Goal: Information Seeking & Learning: Learn about a topic

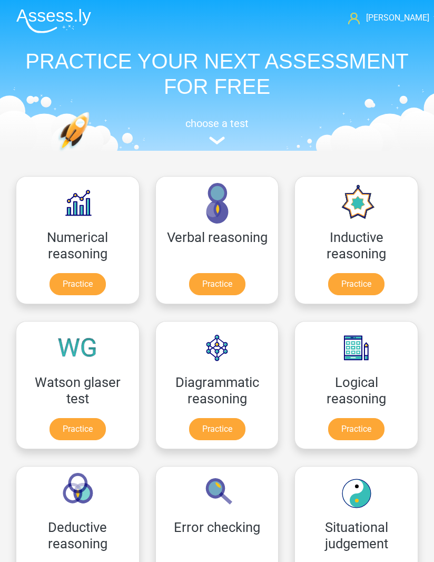
click at [61, 22] on img at bounding box center [53, 20] width 75 height 25
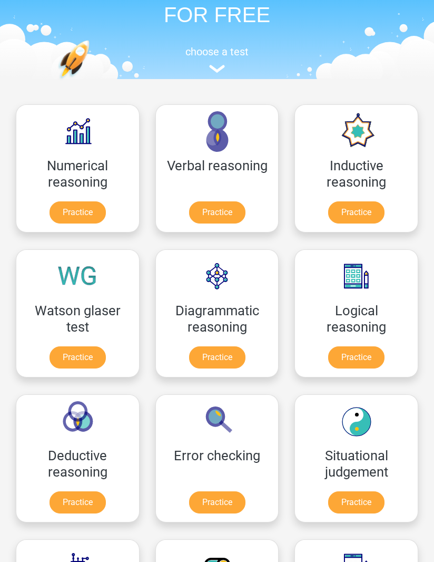
scroll to position [48, 0]
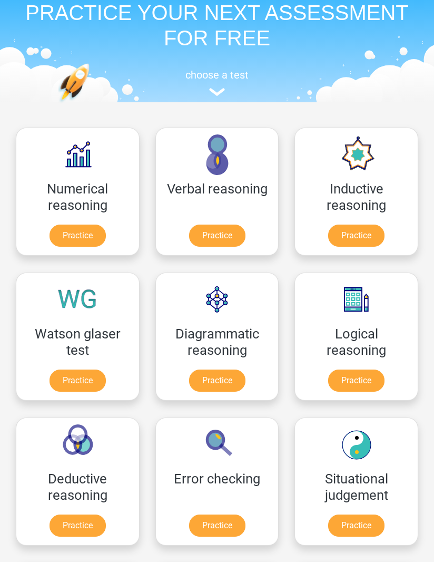
click at [352, 240] on link "Practice" at bounding box center [356, 235] width 56 height 22
click at [357, 229] on link "Practice" at bounding box center [356, 235] width 56 height 22
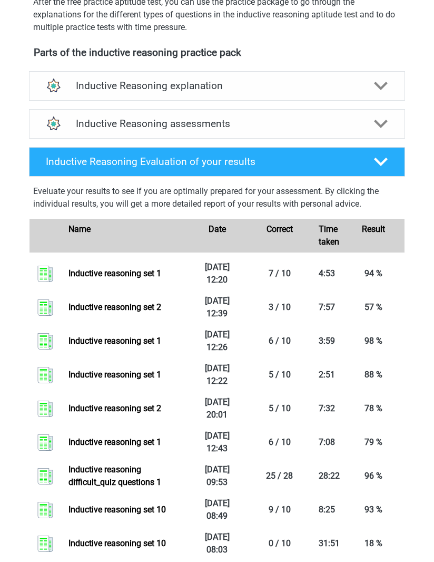
scroll to position [354, 0]
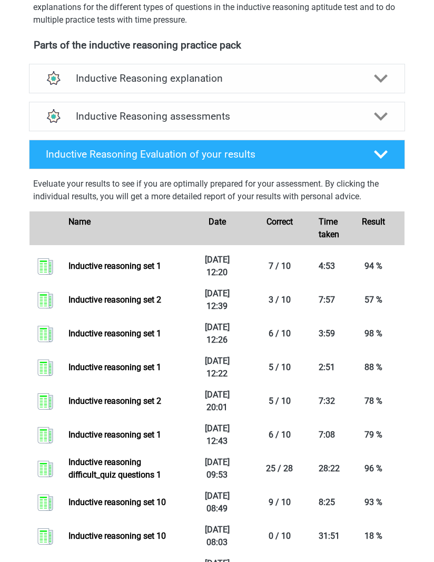
click at [102, 266] on link "Inductive reasoning set 1" at bounding box center [114, 266] width 93 height 10
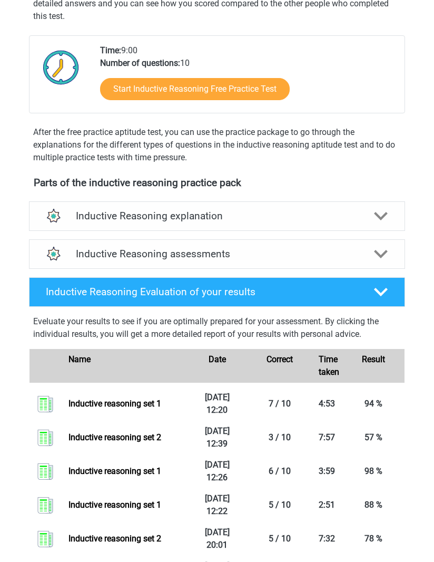
scroll to position [205, 0]
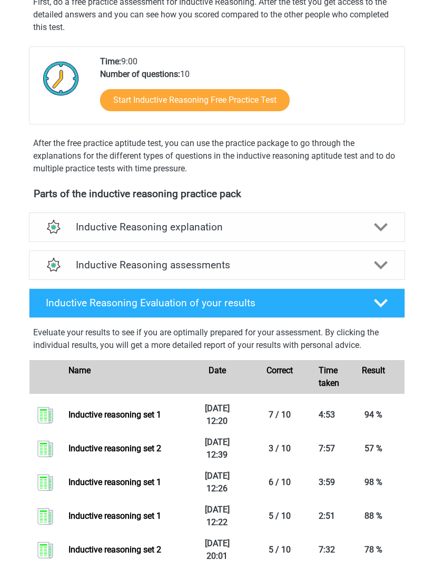
click at [357, 270] on h4 "Inductive Reasoning assessments" at bounding box center [217, 265] width 283 height 12
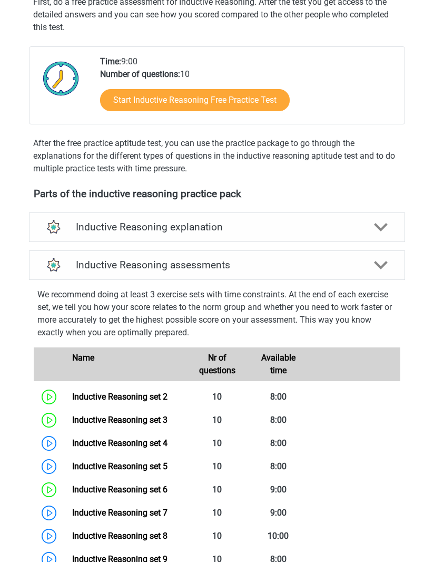
click at [376, 222] on icon at bounding box center [381, 227] width 14 height 14
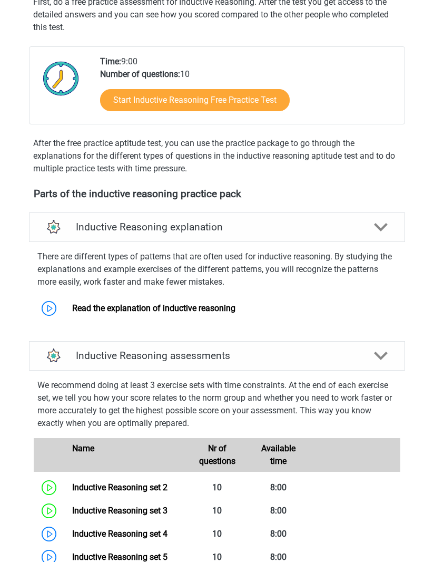
click at [377, 225] on polygon at bounding box center [381, 227] width 14 height 8
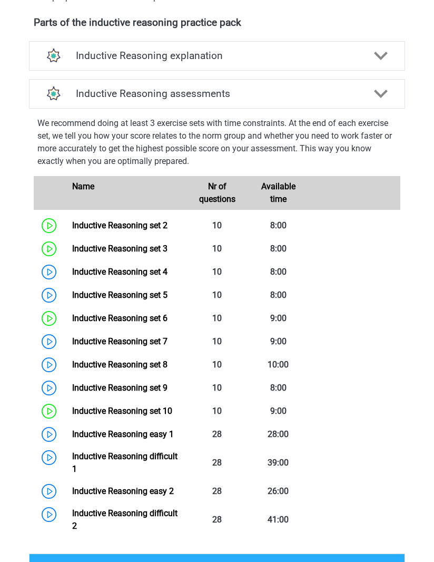
scroll to position [400, 0]
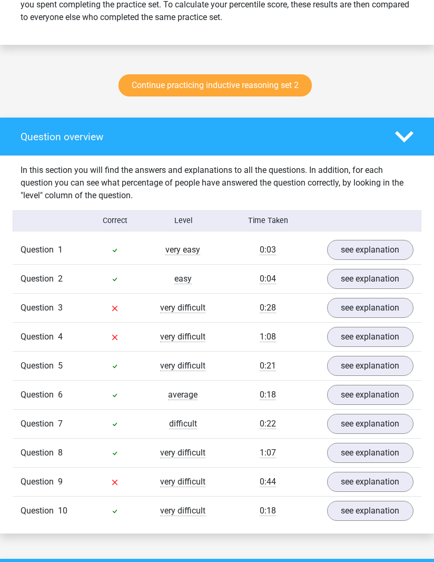
scroll to position [499, 0]
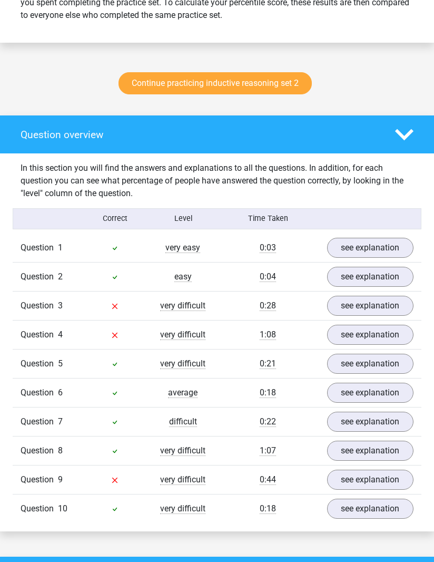
click at [358, 242] on link "see explanation" at bounding box center [370, 248] width 86 height 20
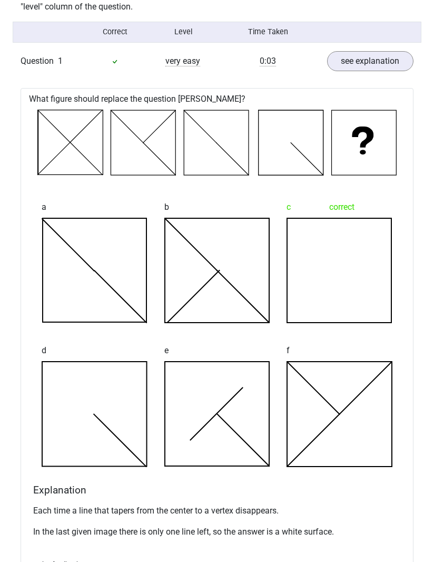
scroll to position [682, 0]
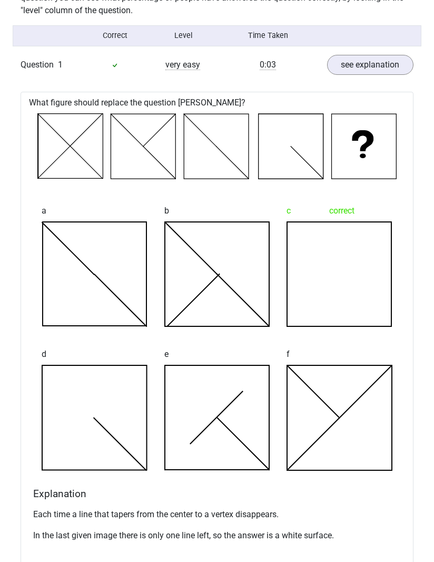
click at [357, 63] on link "see explanation" at bounding box center [370, 65] width 86 height 20
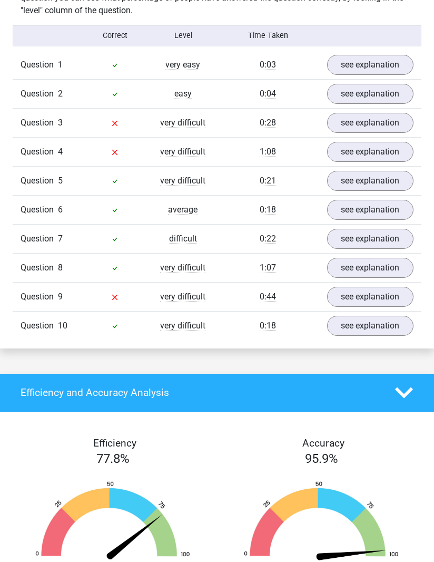
click at [360, 85] on link "see explanation" at bounding box center [370, 94] width 86 height 20
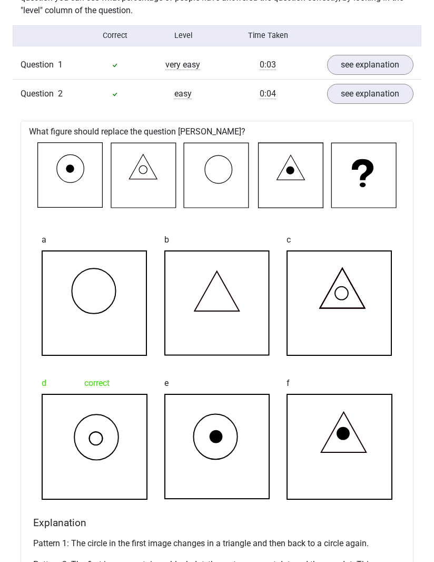
click at [352, 92] on link "see explanation" at bounding box center [370, 94] width 86 height 20
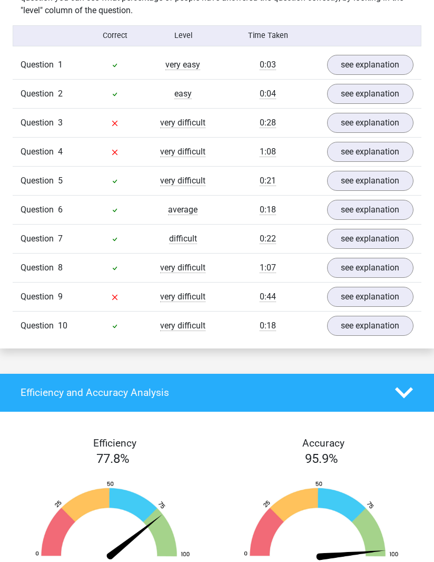
click at [367, 119] on link "see explanation" at bounding box center [370, 123] width 86 height 20
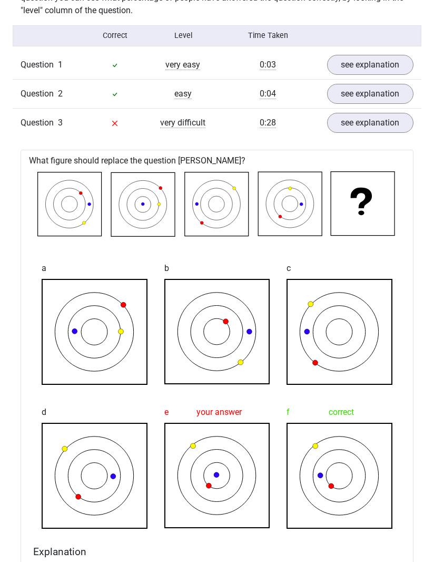
click at [362, 121] on link "see explanation" at bounding box center [370, 123] width 86 height 20
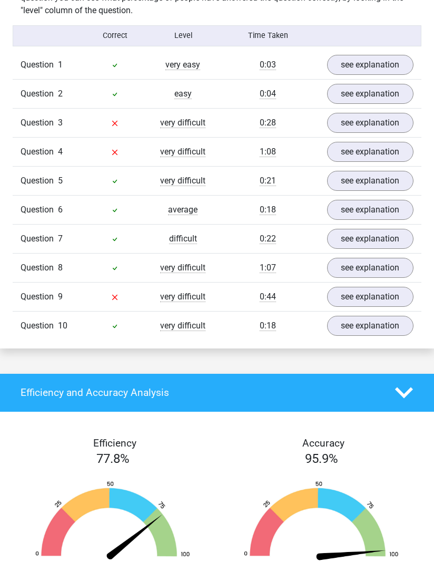
click at [371, 148] on link "see explanation" at bounding box center [370, 152] width 86 height 20
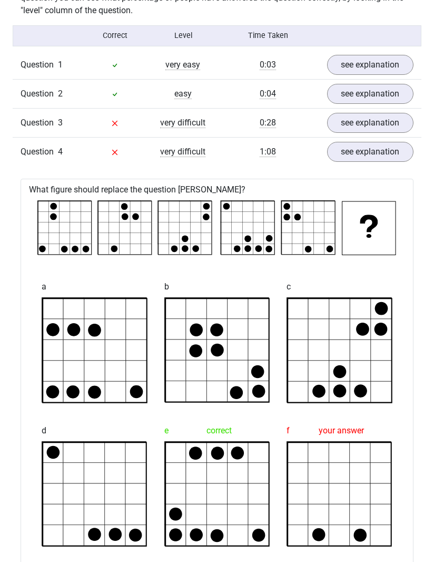
click at [374, 156] on link "see explanation" at bounding box center [370, 152] width 86 height 20
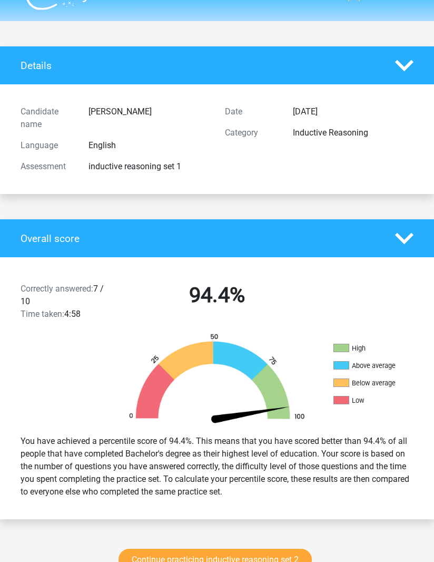
scroll to position [0, 0]
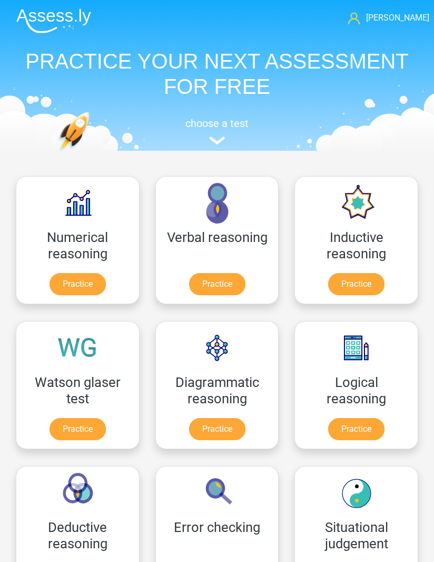
click at [369, 282] on link "Practice" at bounding box center [356, 284] width 56 height 22
click at [224, 275] on link "Practice" at bounding box center [217, 284] width 56 height 22
click at [366, 277] on link "Practice" at bounding box center [356, 284] width 56 height 22
click at [366, 418] on link "Practice" at bounding box center [356, 429] width 56 height 22
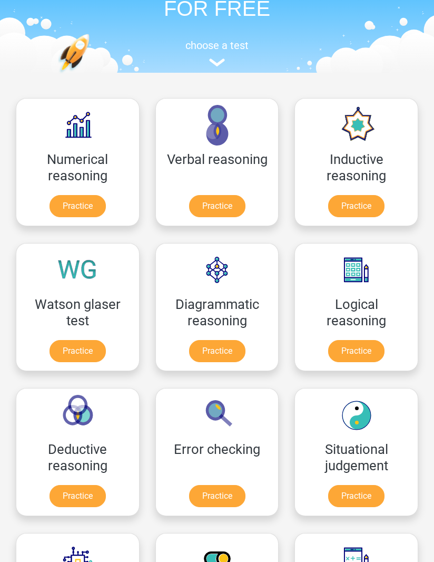
scroll to position [81, 0]
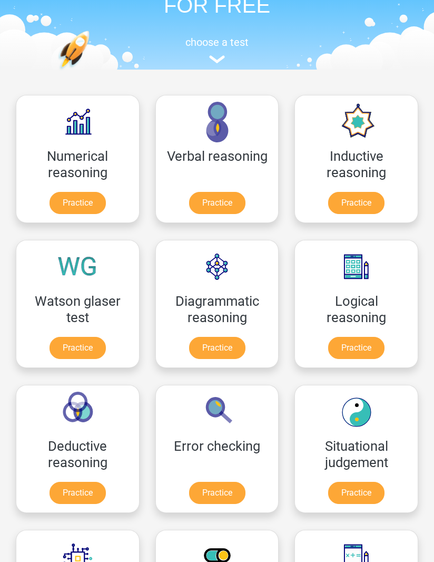
click at [349, 337] on link "Practice" at bounding box center [356, 348] width 56 height 22
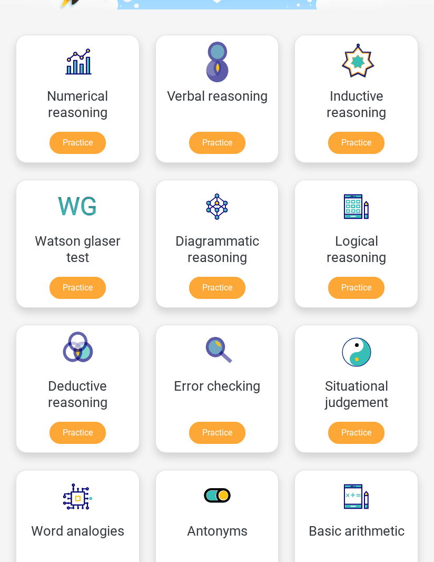
scroll to position [155, 0]
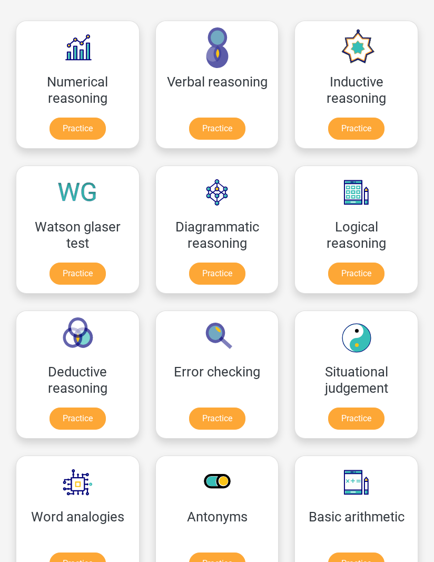
click at [228, 413] on link "Practice" at bounding box center [217, 418] width 56 height 22
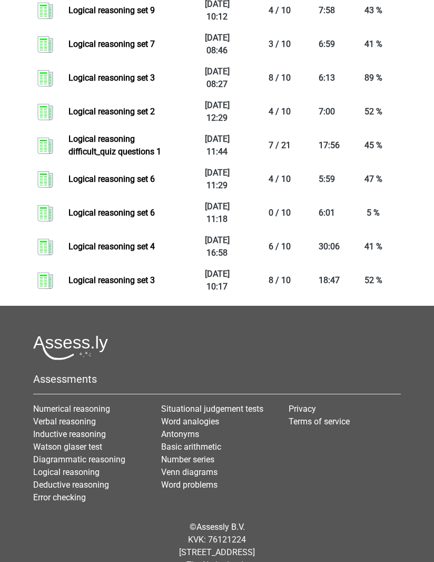
scroll to position [741, 0]
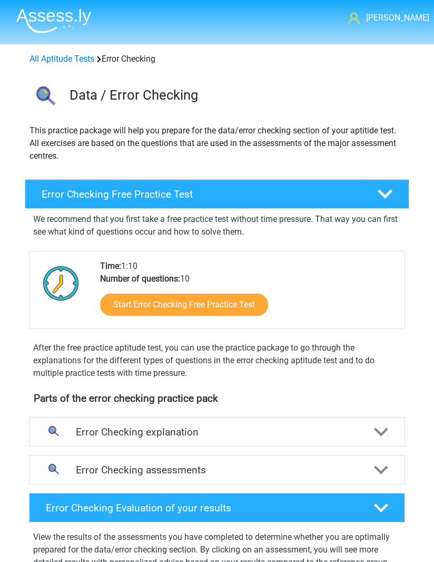
click at [300, 432] on h4 "Error Checking explanation" at bounding box center [217, 432] width 283 height 12
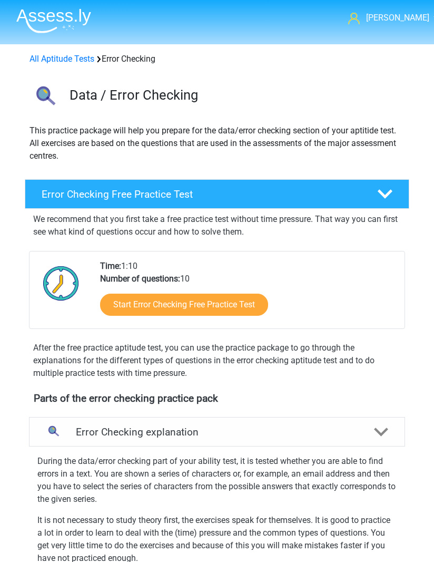
click at [302, 430] on h4 "Error Checking explanation" at bounding box center [217, 432] width 283 height 12
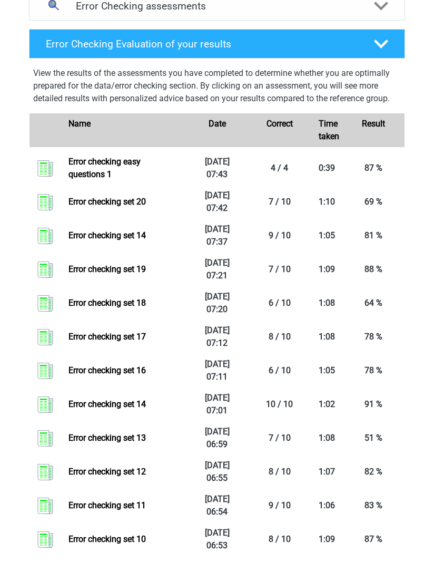
scroll to position [354, 0]
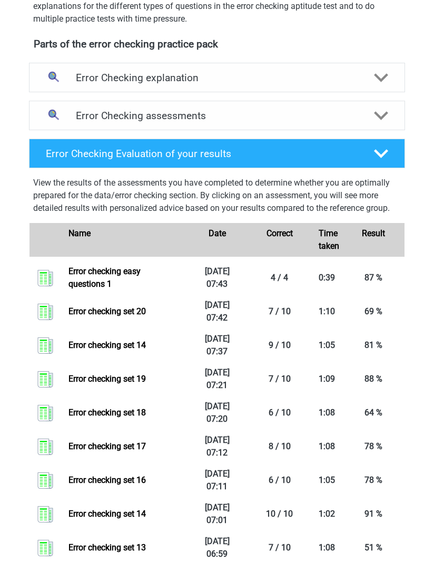
click at [260, 113] on h4 "Error Checking assessments" at bounding box center [217, 116] width 283 height 12
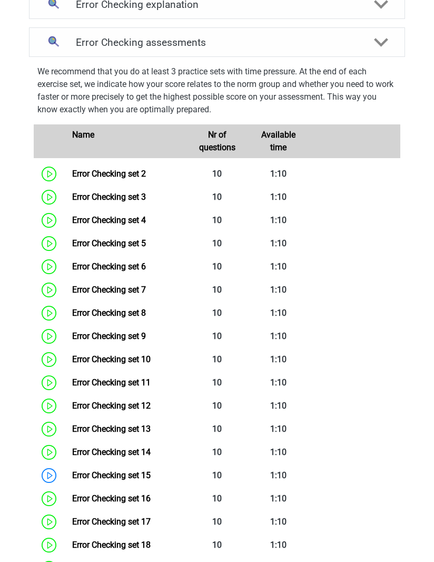
scroll to position [423, 0]
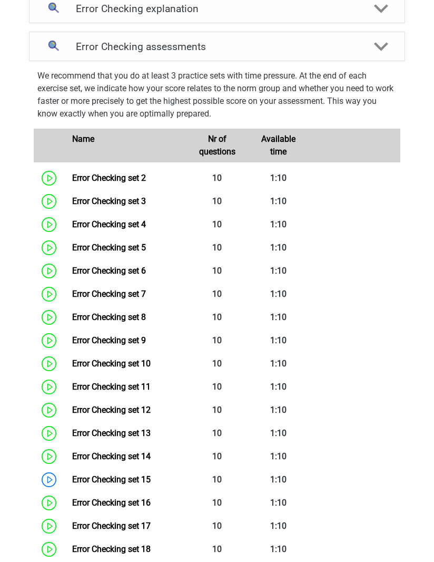
click at [138, 174] on link "Error Checking set 2" at bounding box center [109, 178] width 74 height 10
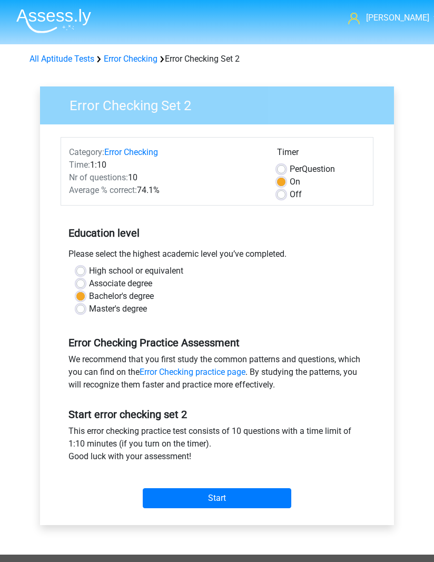
click at [290, 169] on label "Per Question" at bounding box center [312, 169] width 45 height 13
click at [285, 169] on input "Per Question" at bounding box center [281, 168] width 8 height 11
radio input "true"
click at [290, 183] on label "On" at bounding box center [295, 181] width 11 height 13
click at [281, 183] on input "On" at bounding box center [281, 180] width 8 height 11
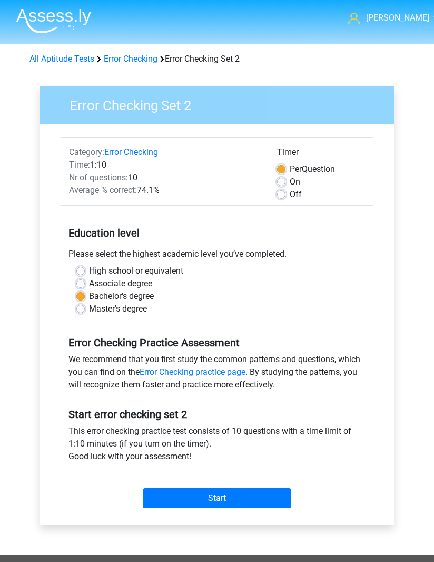
radio input "true"
click at [277, 494] on input "Start" at bounding box center [217, 498] width 149 height 20
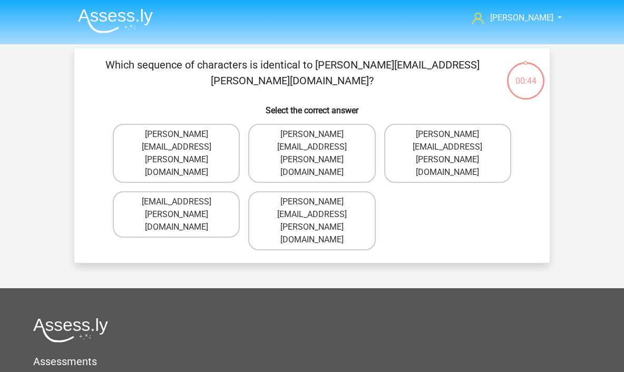
click at [208, 129] on label "[PERSON_NAME][EMAIL_ADDRESS][PERSON_NAME][DOMAIN_NAME]" at bounding box center [176, 153] width 127 height 59
click at [183, 134] on input "[PERSON_NAME][EMAIL_ADDRESS][PERSON_NAME][DOMAIN_NAME]" at bounding box center [179, 137] width 7 height 7
radio input "true"
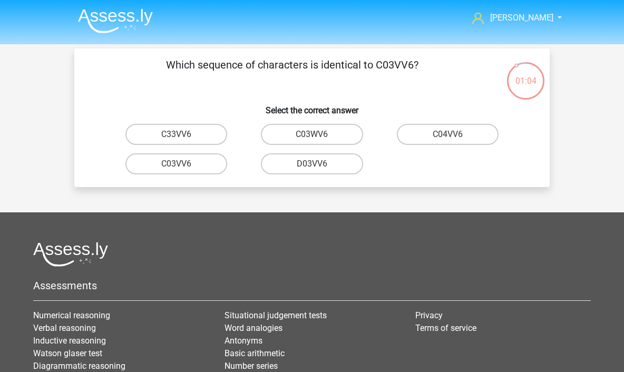
click at [201, 171] on label "C03VV6" at bounding box center [176, 163] width 102 height 21
click at [183, 171] on input "C03VV6" at bounding box center [179, 167] width 7 height 7
radio input "true"
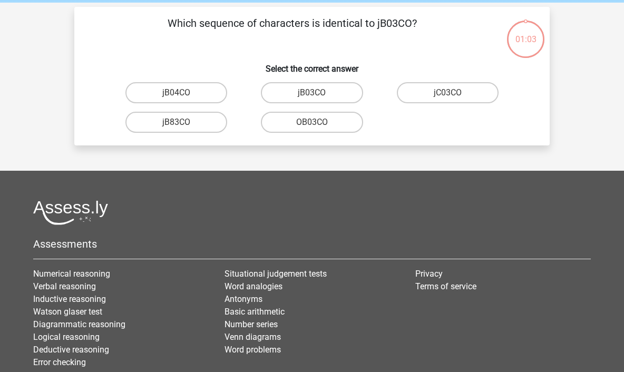
scroll to position [48, 0]
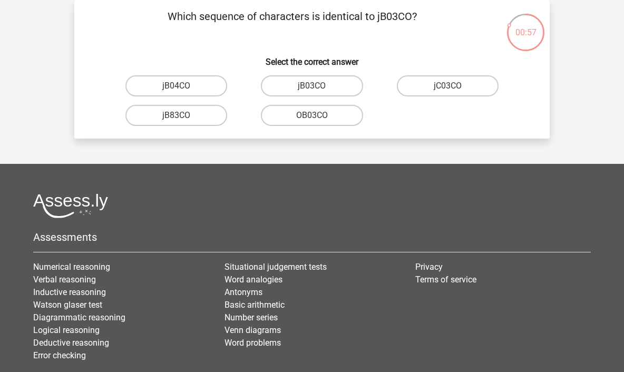
click at [352, 80] on label "jB03CO" at bounding box center [312, 85] width 102 height 21
click at [319, 86] on input "jB03CO" at bounding box center [315, 89] width 7 height 7
radio input "true"
click at [346, 85] on label "900eI6" at bounding box center [312, 85] width 102 height 21
click at [319, 86] on input "900eI6" at bounding box center [315, 89] width 7 height 7
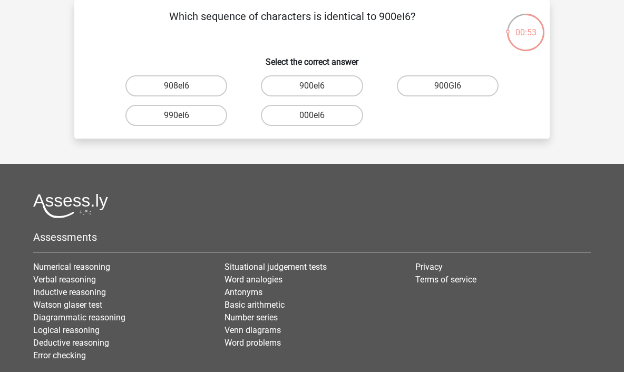
radio input "true"
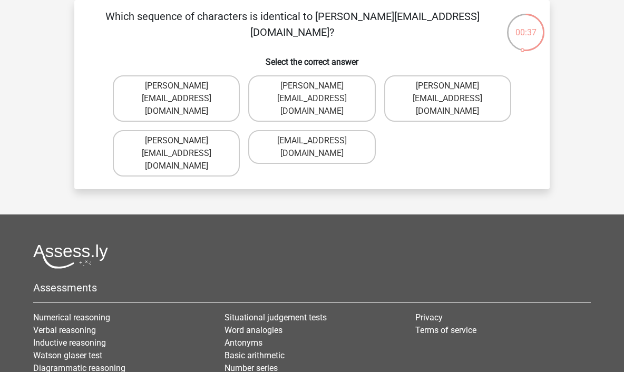
click at [215, 83] on label "Michael_Meade@joymail.gr" at bounding box center [176, 98] width 127 height 46
click at [183, 86] on input "Michael_Meade@joymail.gr" at bounding box center [179, 89] width 7 height 7
radio input "true"
click at [434, 89] on label "Richard-Pierson@hotmails.co.com" at bounding box center [447, 98] width 127 height 46
click at [434, 89] on input "Richard-Pierson@hotmails.co.com" at bounding box center [450, 89] width 7 height 7
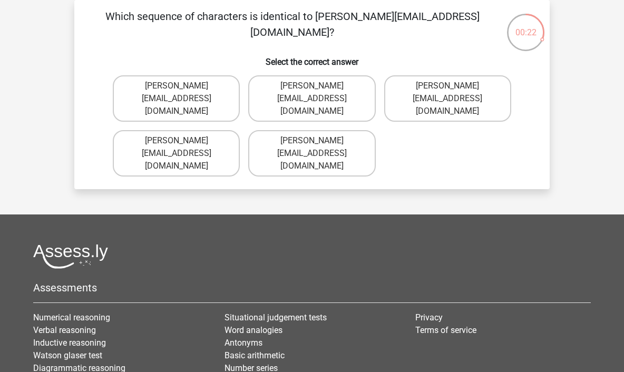
radio input "true"
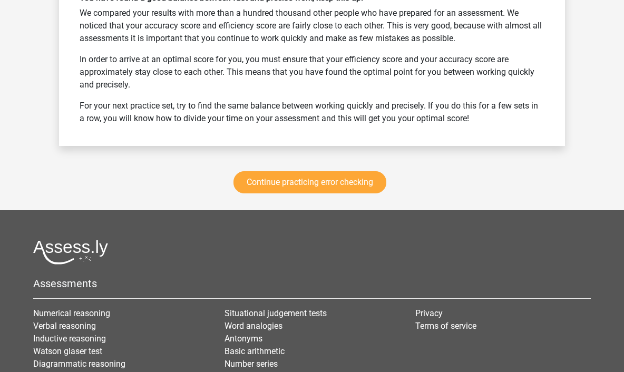
scroll to position [1453, 0]
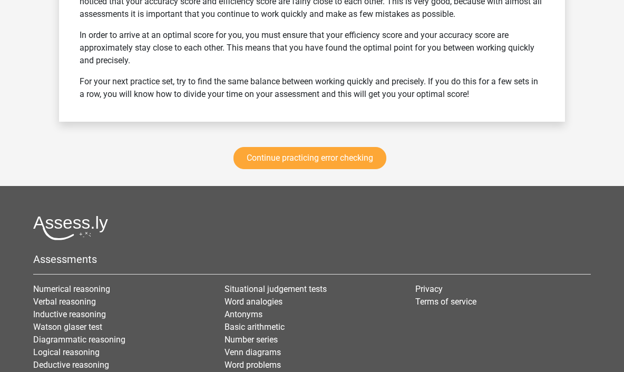
click at [340, 156] on link "Continue practicing error checking" at bounding box center [309, 158] width 153 height 22
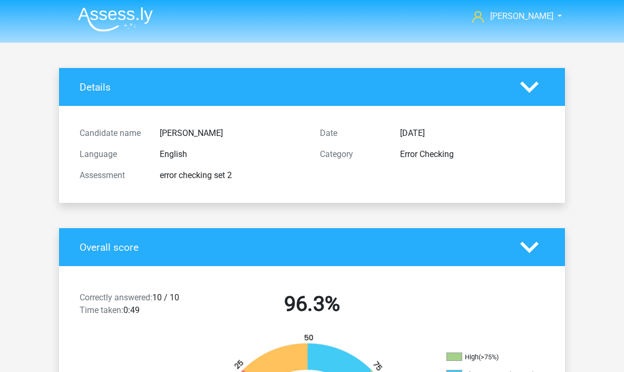
scroll to position [1, 0]
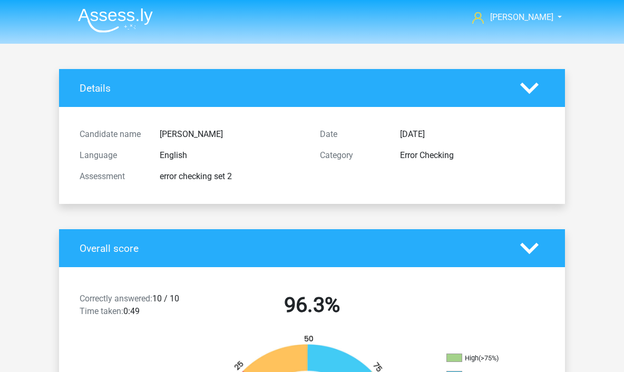
click at [94, 19] on img at bounding box center [115, 20] width 75 height 25
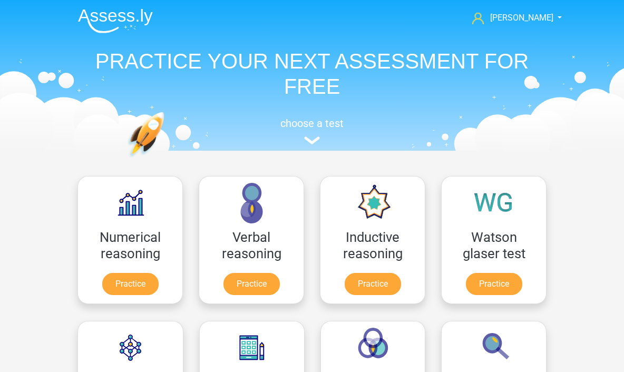
click at [318, 138] on img at bounding box center [312, 140] width 16 height 8
click at [319, 124] on h5 "choose a test" at bounding box center [312, 123] width 485 height 13
click at [535, 15] on span "[PERSON_NAME]" at bounding box center [521, 18] width 63 height 10
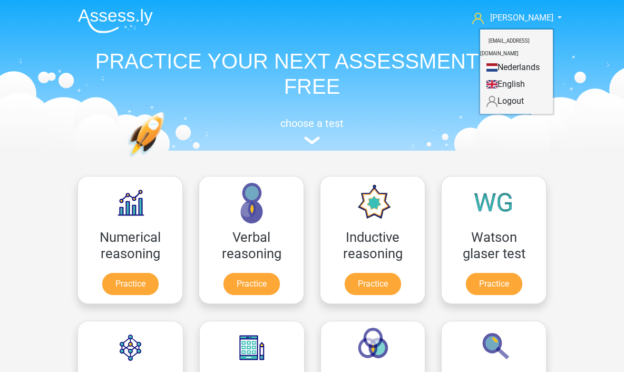
click at [537, 15] on span "[PERSON_NAME]" at bounding box center [521, 18] width 63 height 10
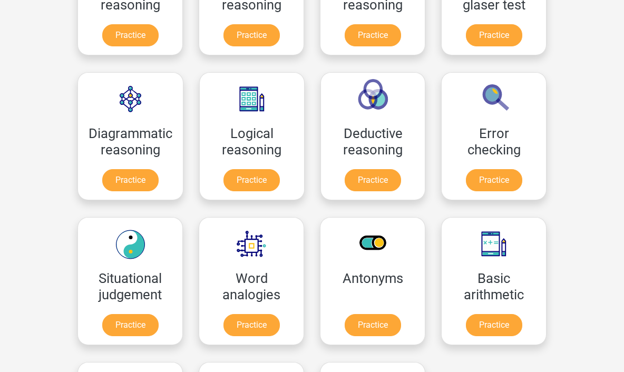
scroll to position [247, 0]
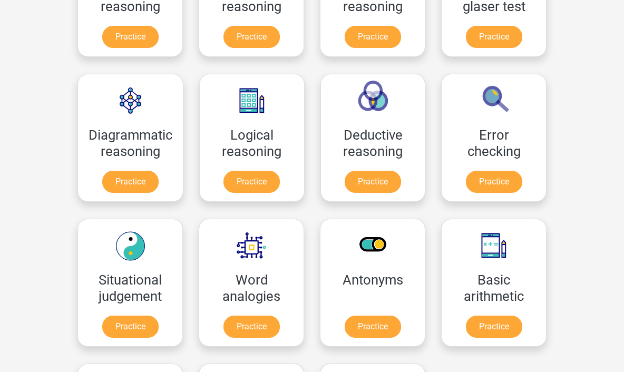
click at [253, 180] on link "Practice" at bounding box center [251, 182] width 56 height 22
click at [369, 182] on link "Practice" at bounding box center [373, 182] width 56 height 22
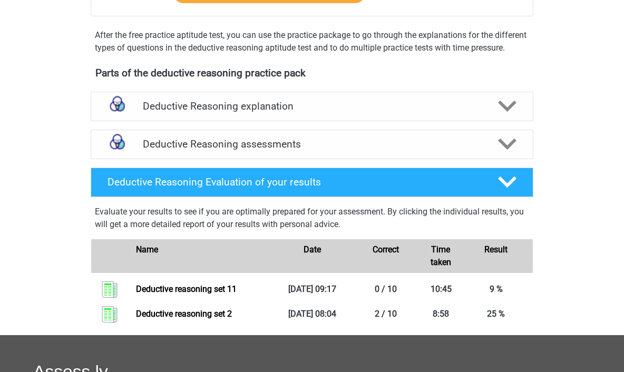
scroll to position [368, 0]
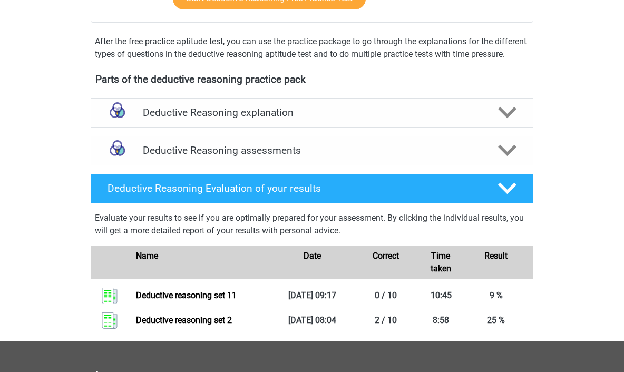
click at [393, 156] on h4 "Deductive Reasoning assessments" at bounding box center [312, 150] width 338 height 12
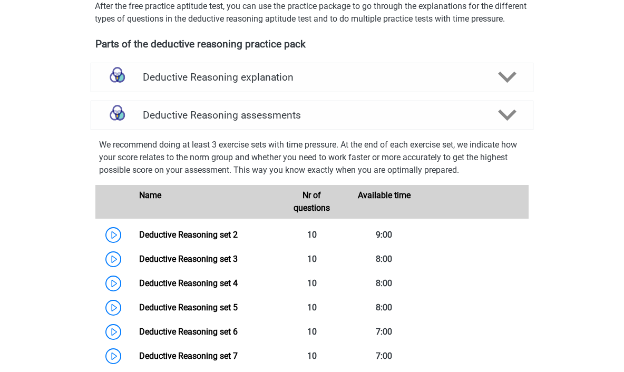
scroll to position [475, 0]
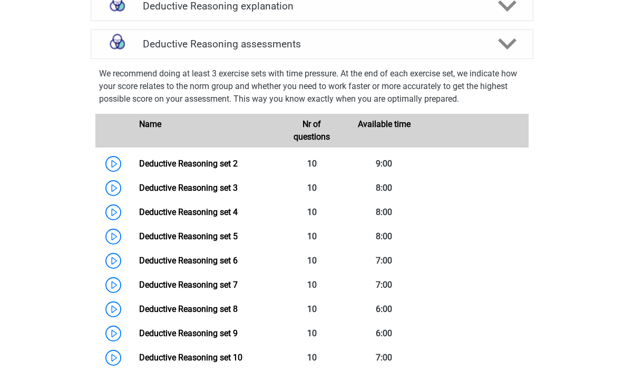
click at [228, 169] on link "Deductive Reasoning set 2" at bounding box center [188, 164] width 99 height 10
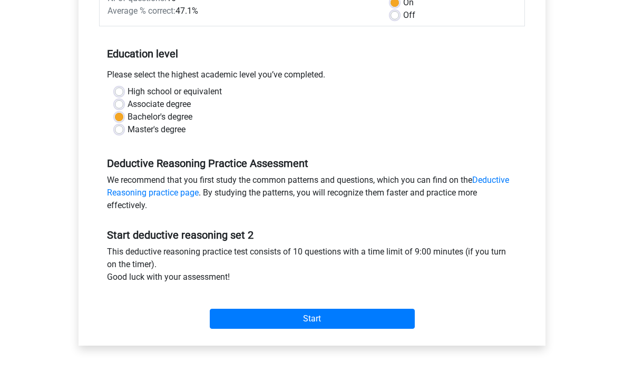
scroll to position [182, 0]
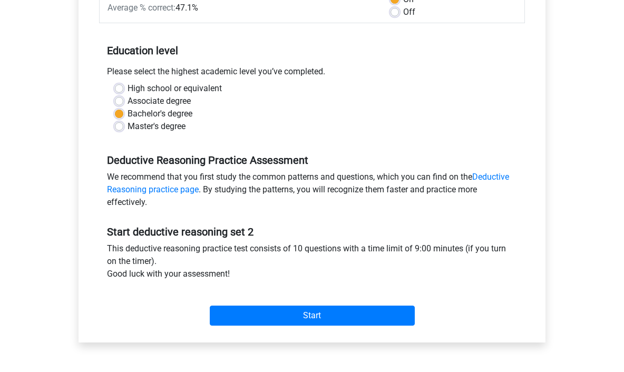
click at [365, 306] on input "Start" at bounding box center [312, 316] width 205 height 20
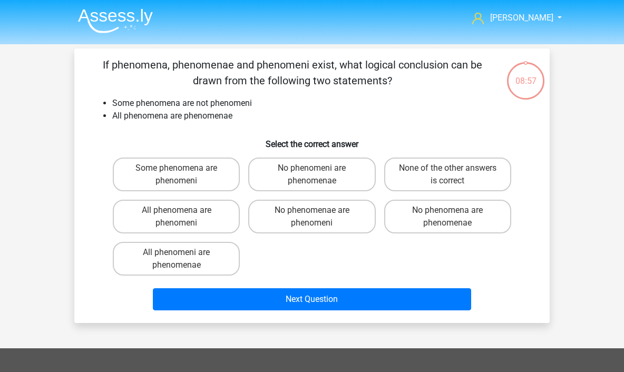
click at [351, 221] on label "No phenomenae are phenomeni" at bounding box center [311, 217] width 127 height 34
click at [319, 217] on input "No phenomenae are phenomeni" at bounding box center [315, 213] width 7 height 7
radio input "true"
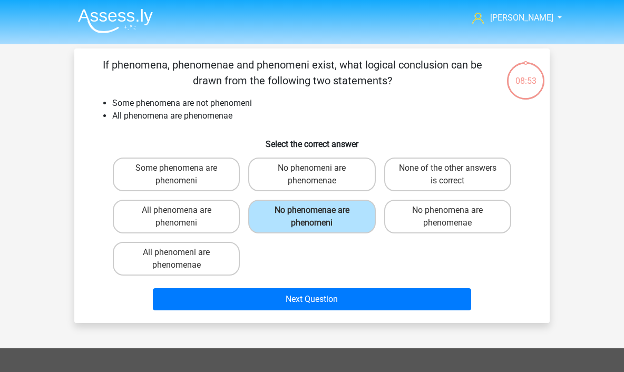
click at [416, 296] on button "Next Question" at bounding box center [312, 299] width 319 height 22
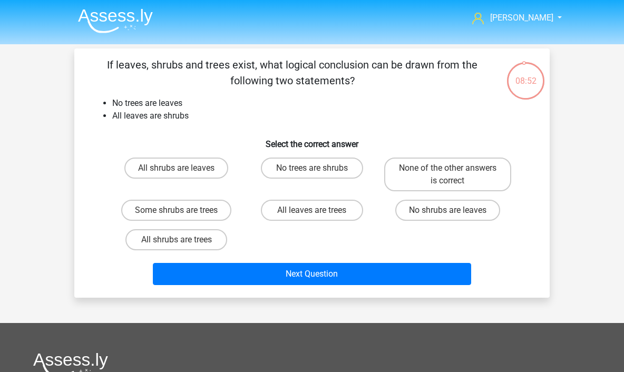
click at [97, 20] on img at bounding box center [115, 20] width 75 height 25
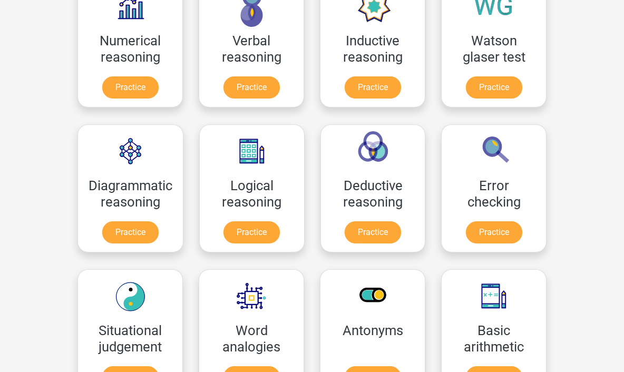
scroll to position [169, 0]
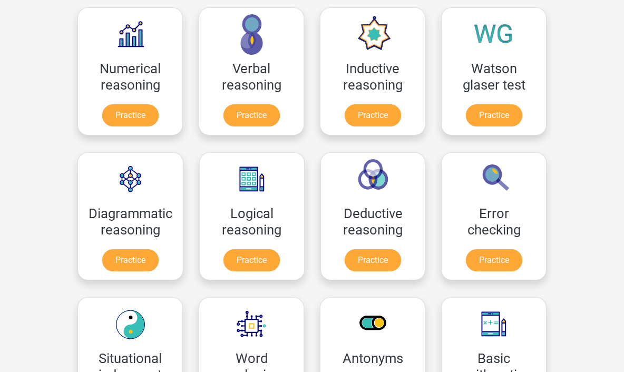
click at [393, 104] on link "Practice" at bounding box center [373, 115] width 56 height 22
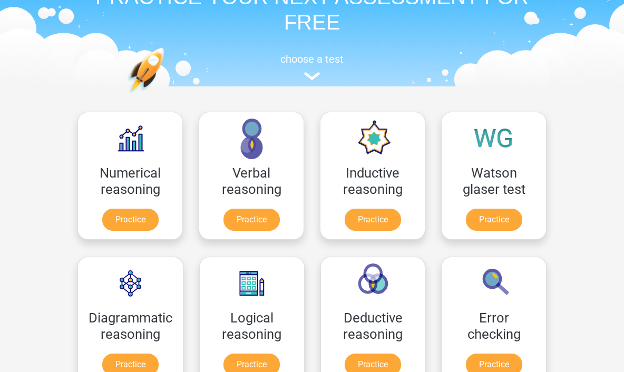
scroll to position [0, 0]
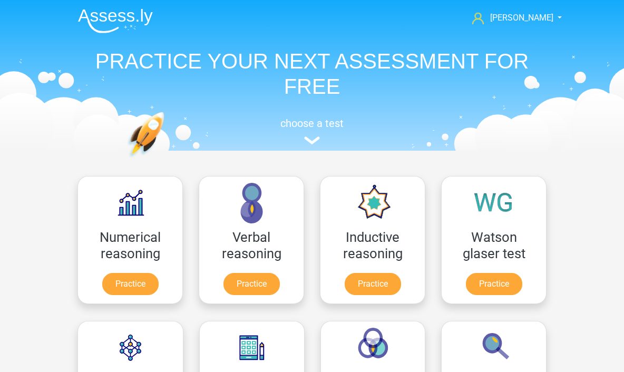
click at [89, 22] on img at bounding box center [115, 20] width 75 height 25
